Goal: Contribute content: Contribute content

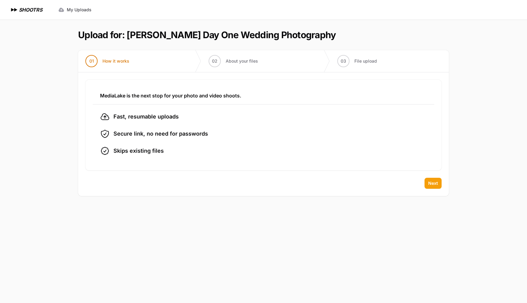
click at [433, 181] on span "Next" at bounding box center [433, 183] width 10 height 6
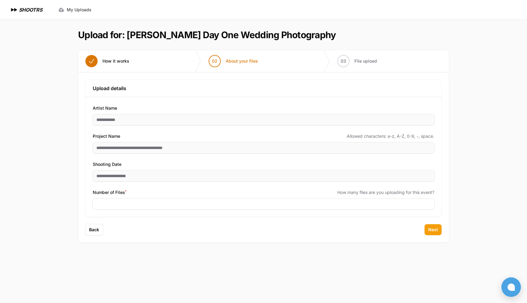
click at [434, 229] on span "Next" at bounding box center [433, 229] width 10 height 6
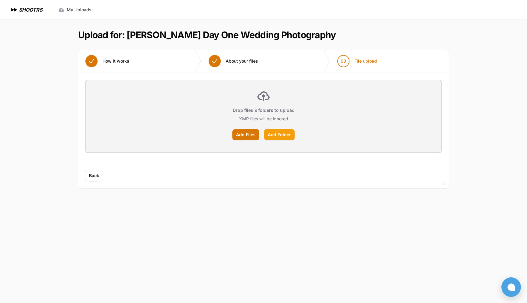
click at [282, 133] on label "Add Folder" at bounding box center [279, 134] width 31 height 11
click at [0, 0] on input "Add Folder" at bounding box center [0, 0] width 0 height 0
click at [245, 136] on label "Add Files" at bounding box center [245, 134] width 27 height 11
click at [0, 0] on input "Add Files" at bounding box center [0, 0] width 0 height 0
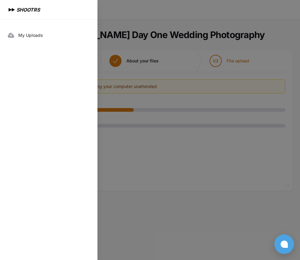
click at [178, 210] on div at bounding box center [150, 130] width 300 height 260
